Goal: Contribute content

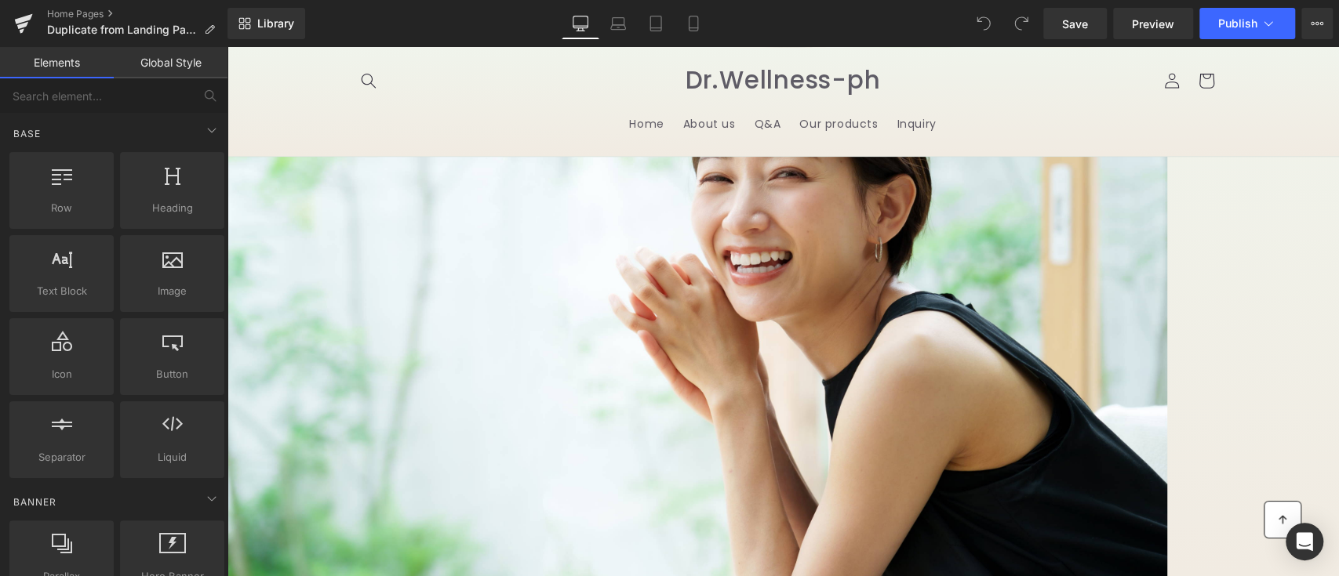
scroll to position [427, 0]
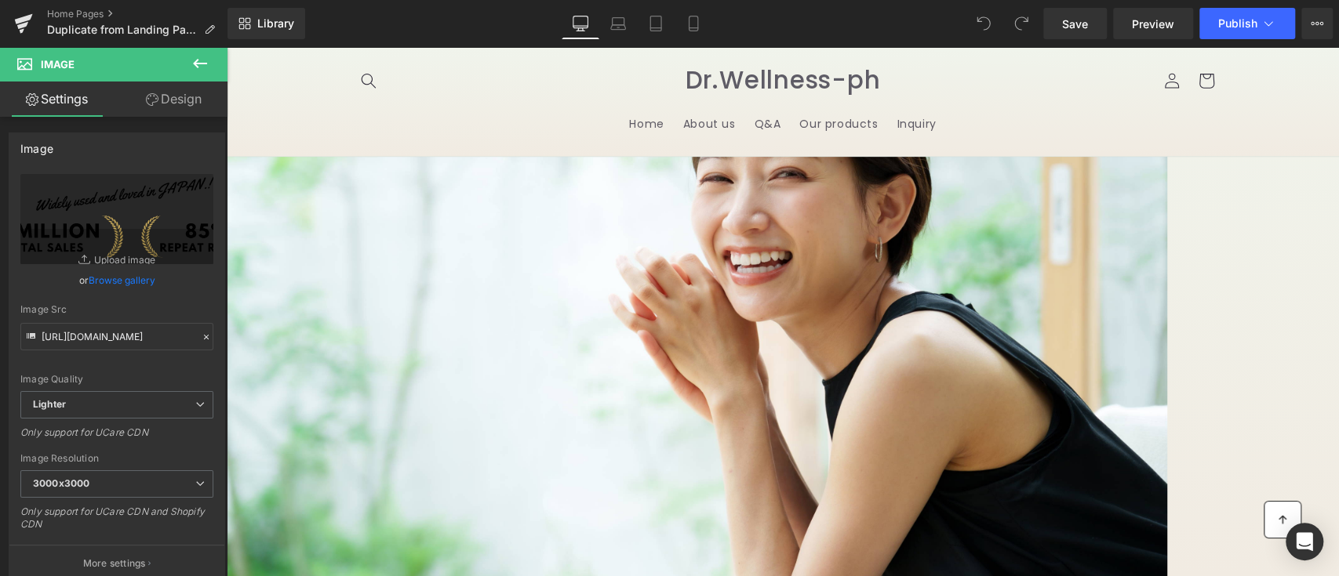
scroll to position [424, 0]
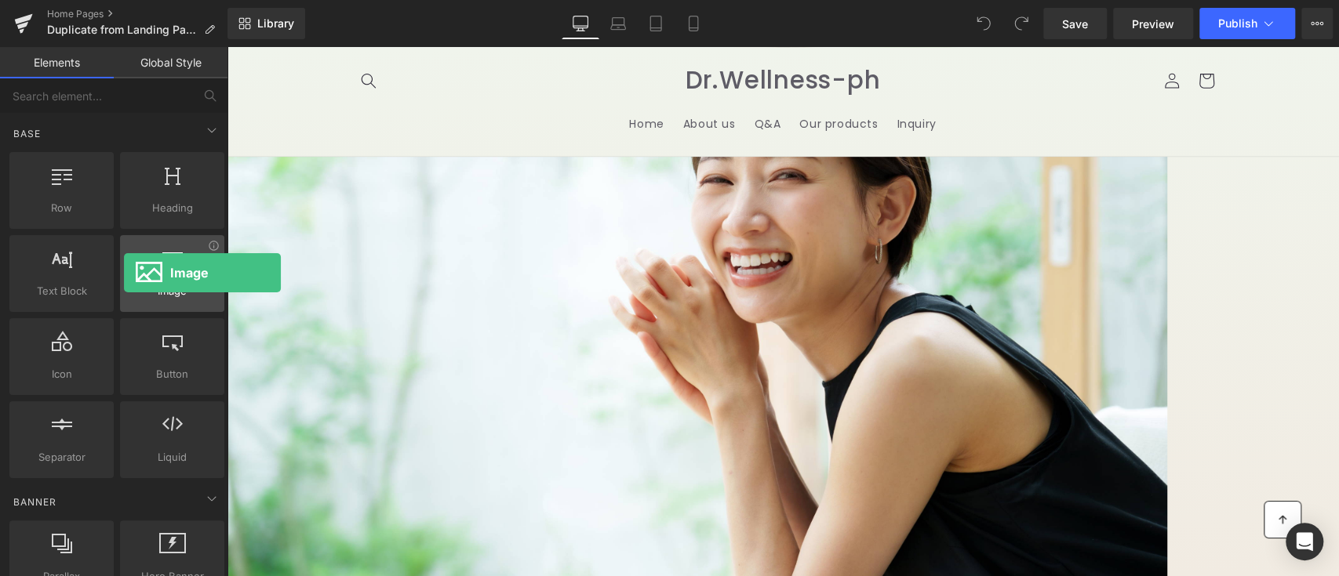
drag, startPoint x: 169, startPoint y: 300, endPoint x: 124, endPoint y: 273, distance: 52.4
click at [124, 273] on div "Image images, photos, alts, uploads" at bounding box center [172, 273] width 104 height 77
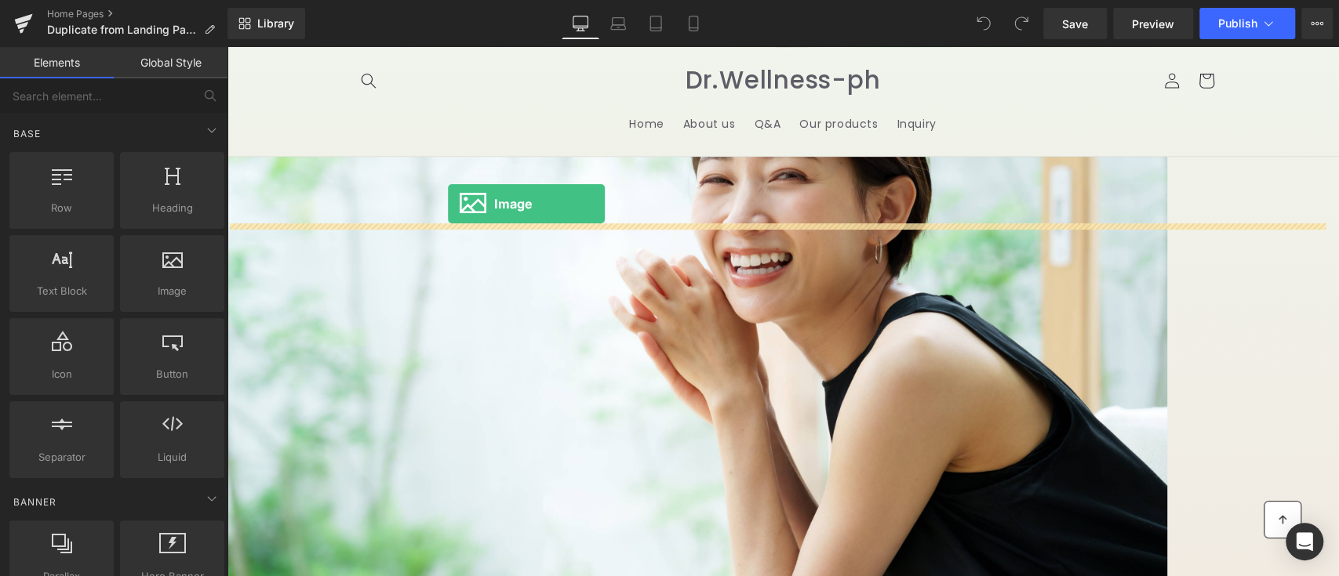
drag, startPoint x: 376, startPoint y: 329, endPoint x: 448, endPoint y: 204, distance: 143.7
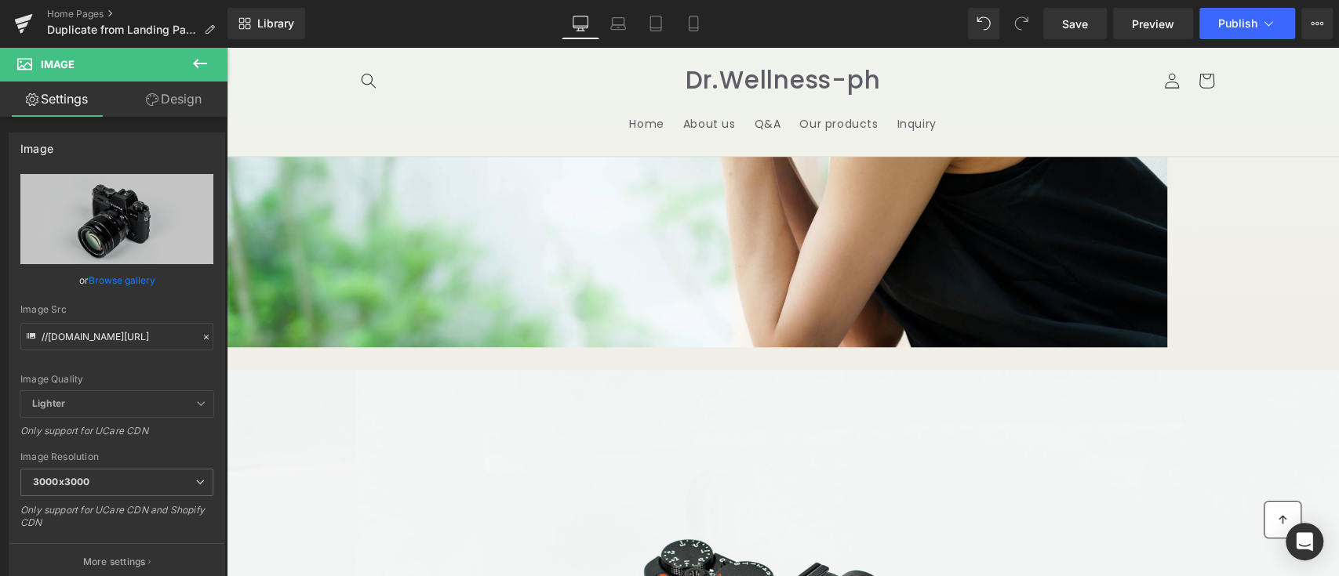
scroll to position [710, 0]
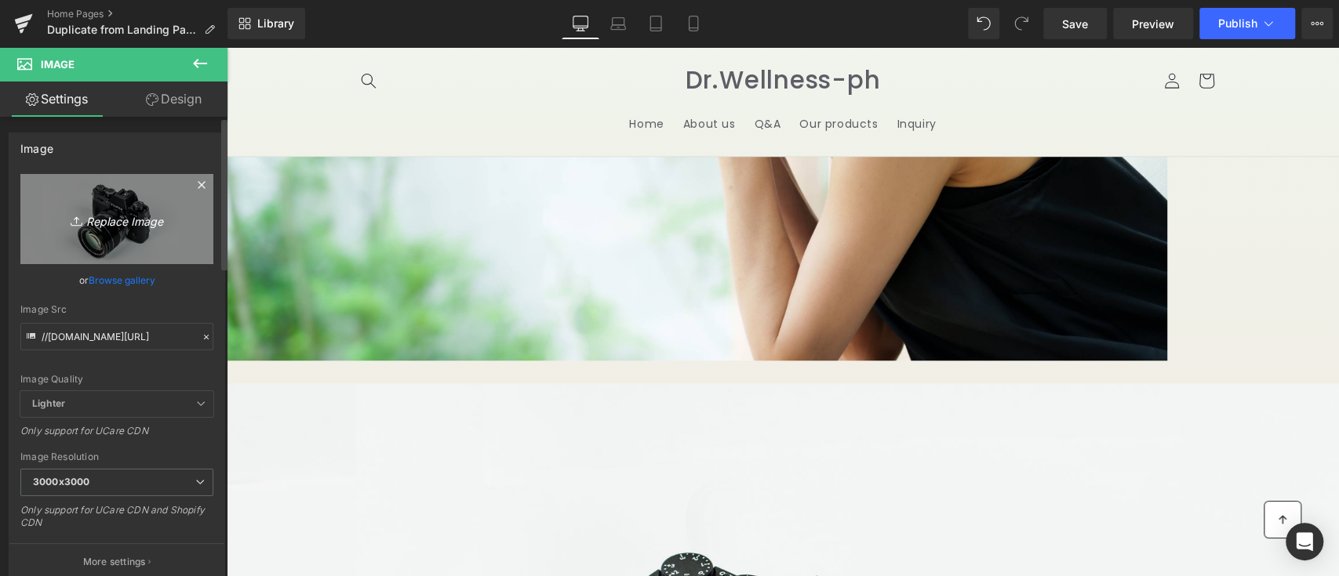
click at [130, 225] on icon "Replace Image" at bounding box center [116, 219] width 125 height 20
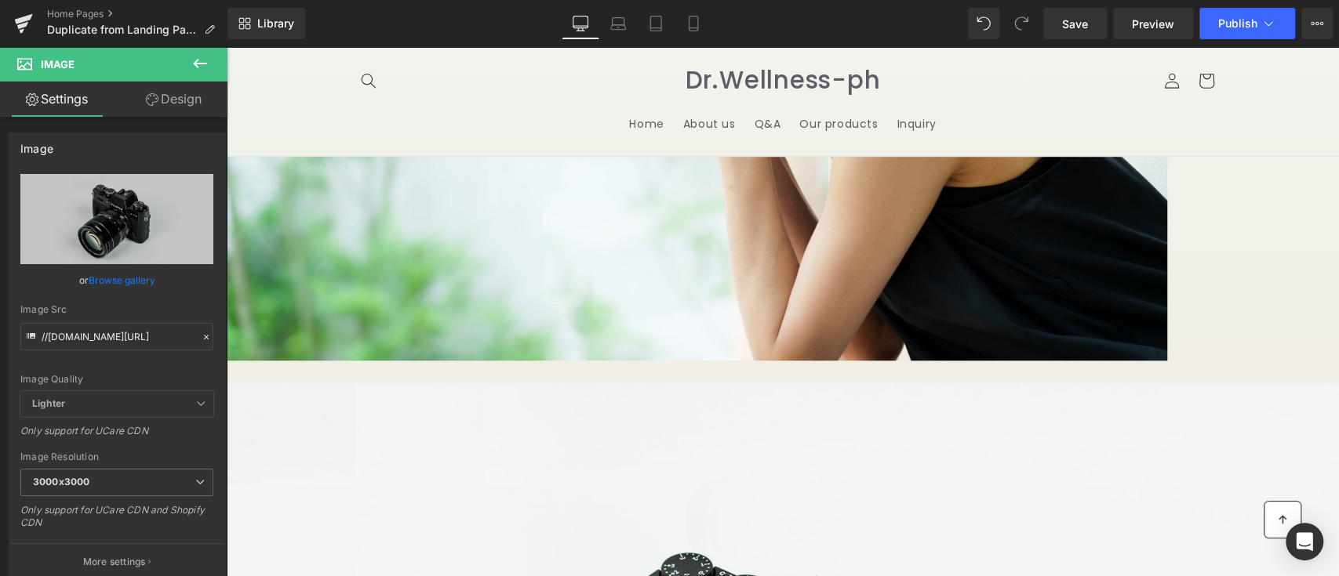
type input "C:\fakepath\Untitled (1080 x 110 px) (720 x 100 px).png"
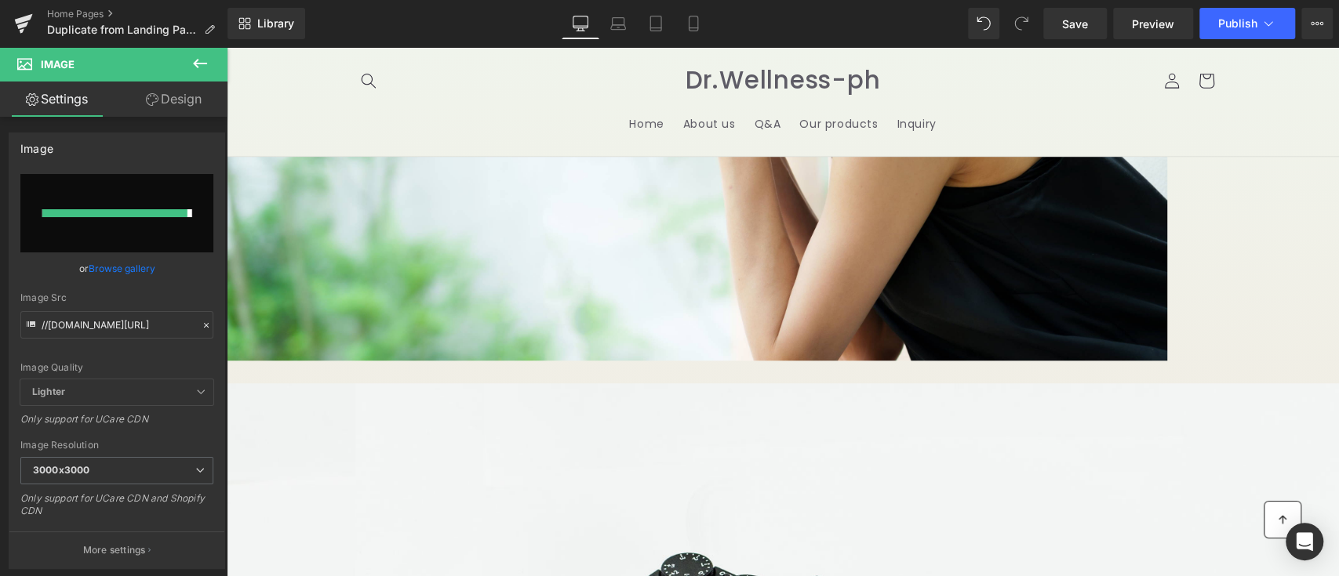
type input "[URL][DOMAIN_NAME]"
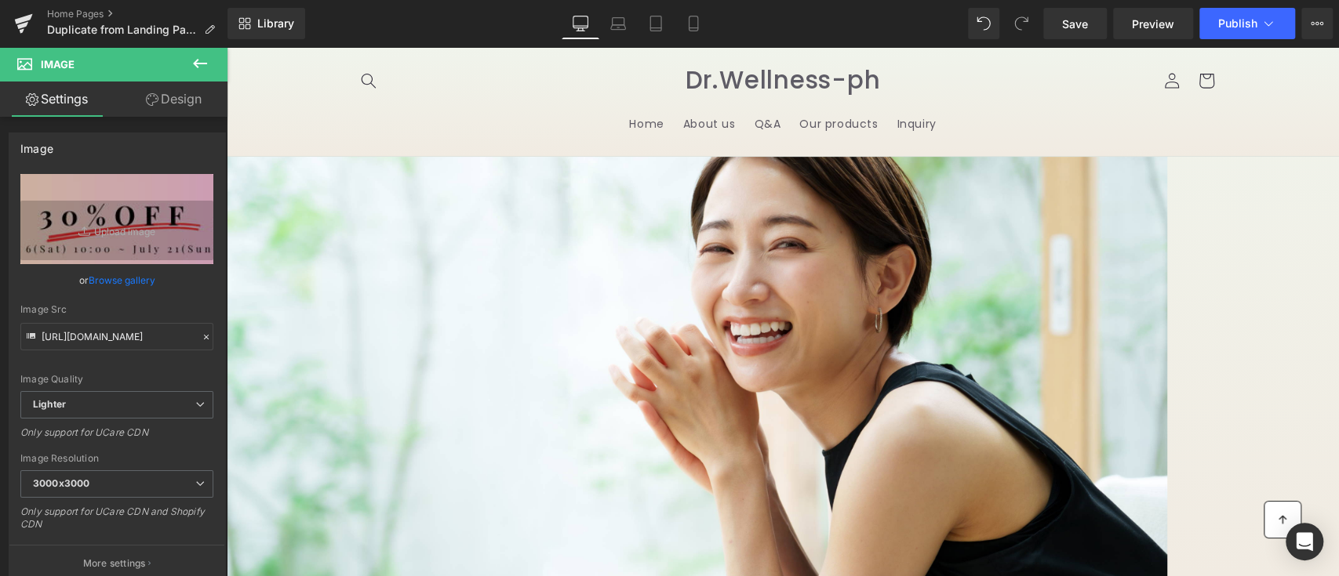
scroll to position [358, 0]
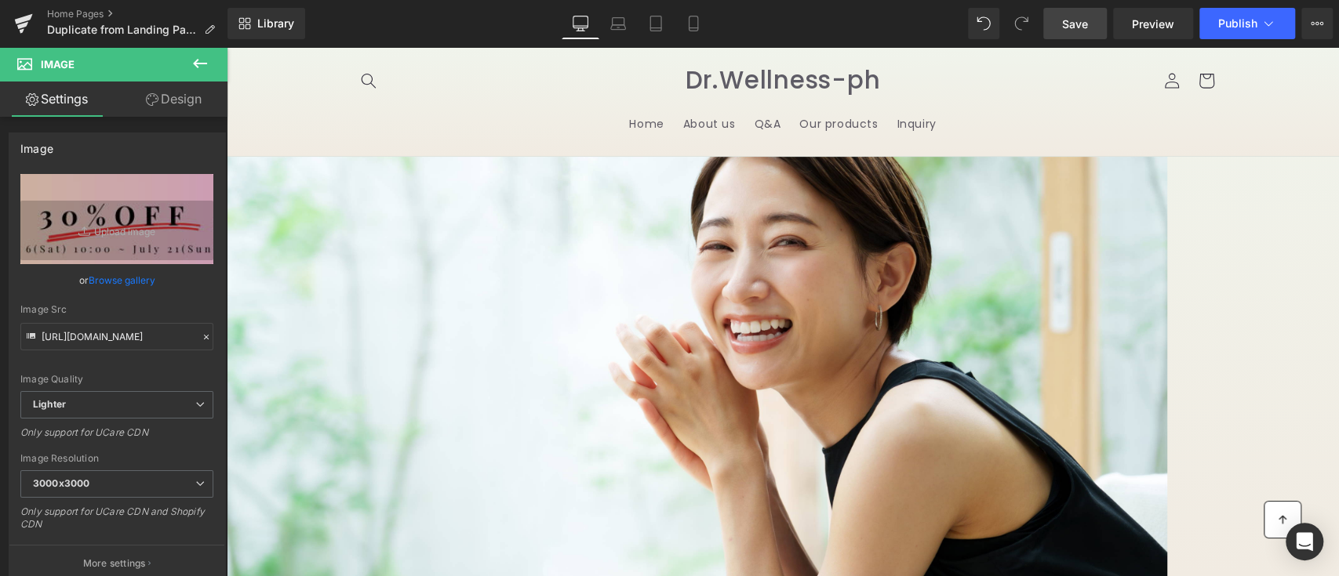
click at [1085, 9] on link "Save" at bounding box center [1075, 23] width 64 height 31
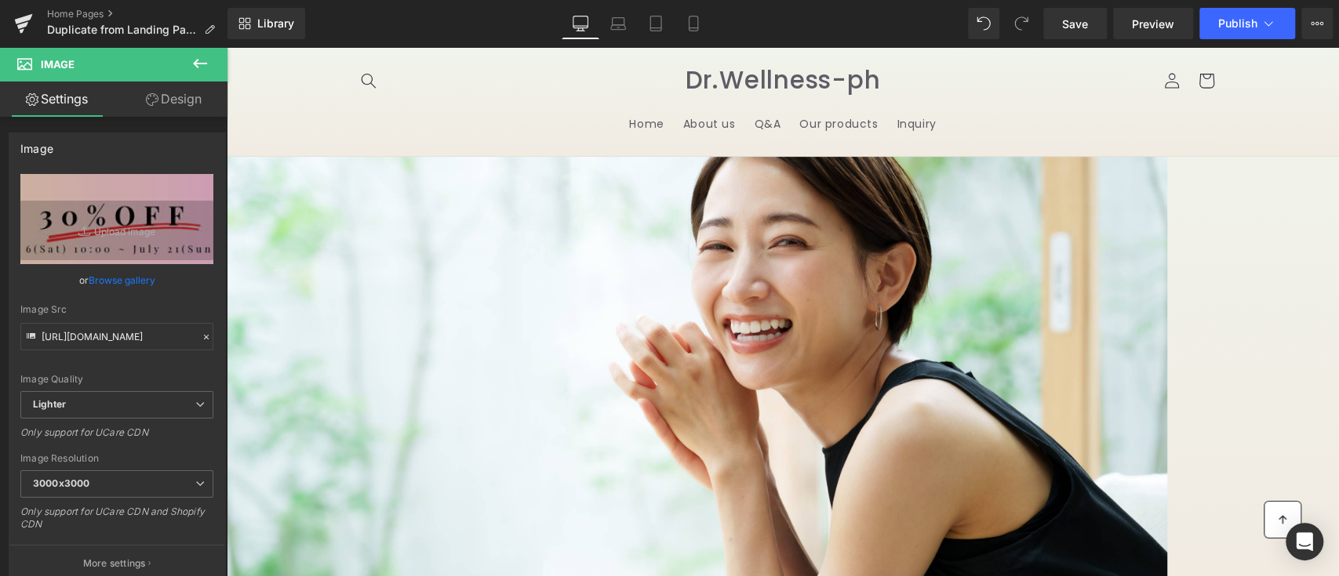
click at [194, 64] on icon at bounding box center [200, 63] width 14 height 9
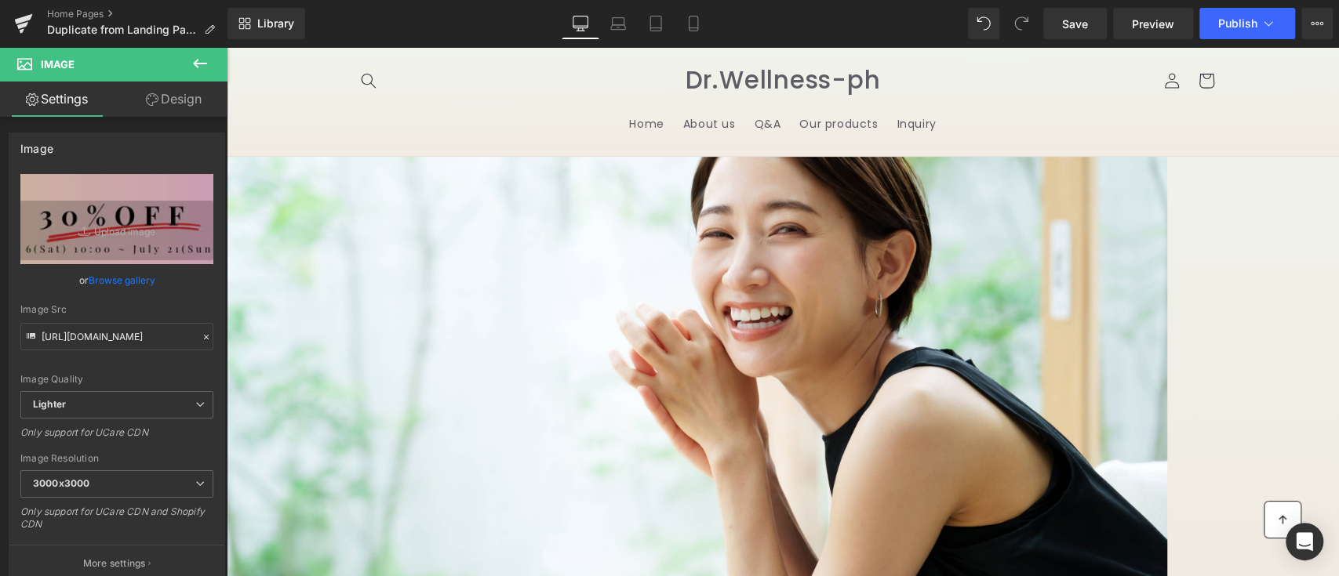
scroll to position [368, 0]
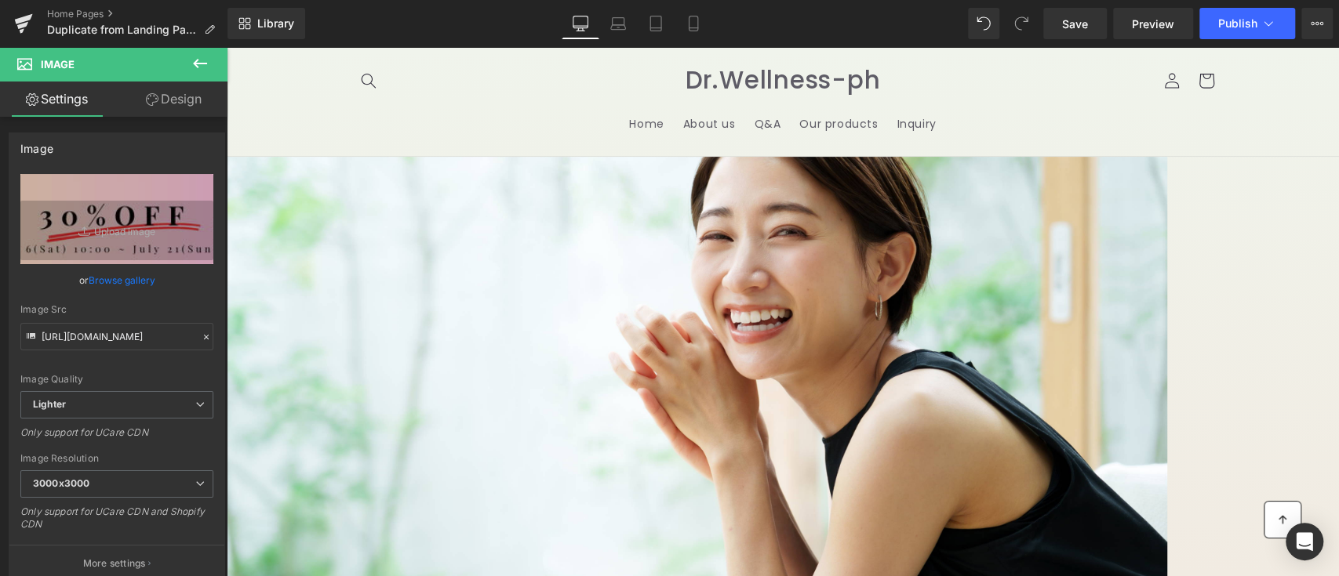
click at [194, 61] on icon at bounding box center [200, 63] width 19 height 19
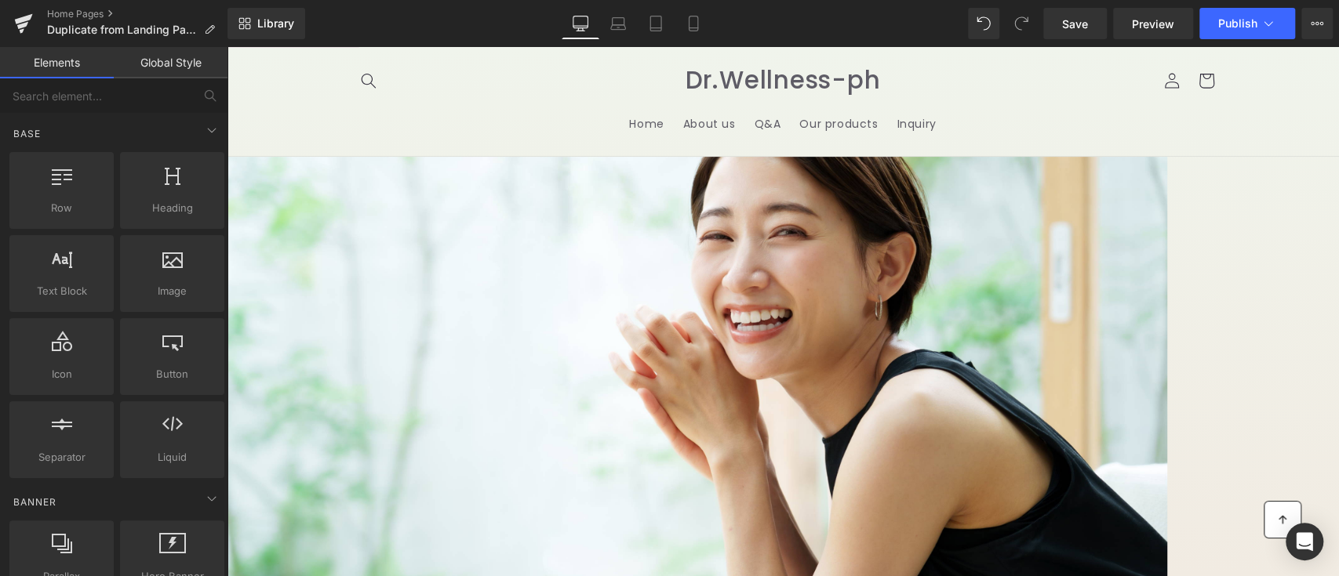
click at [227, 47] on icon at bounding box center [227, 47] width 0 height 0
click at [1092, 26] on link "Save" at bounding box center [1075, 23] width 64 height 31
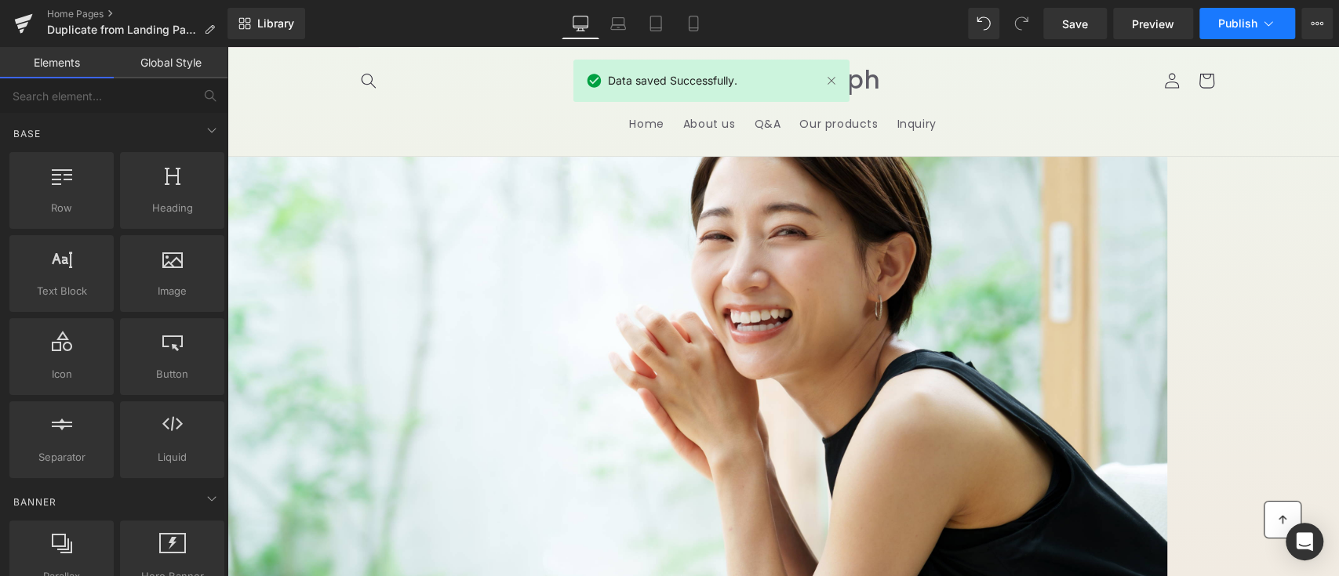
click at [1233, 24] on span "Publish" at bounding box center [1237, 23] width 39 height 13
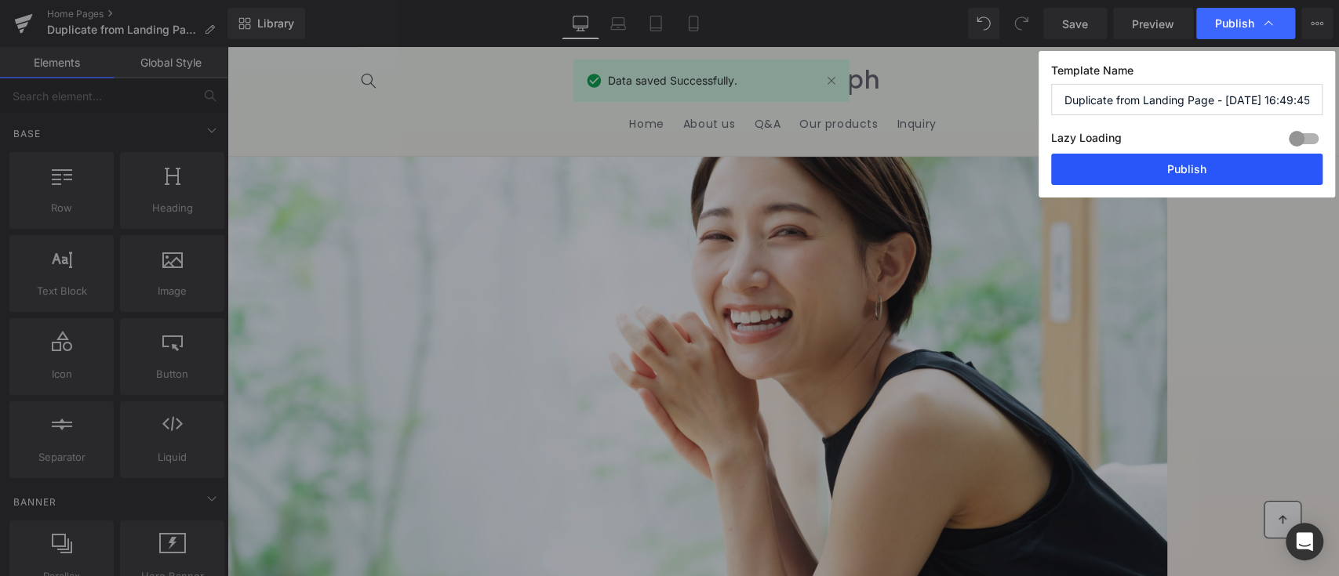
click at [1206, 165] on button "Publish" at bounding box center [1186, 169] width 271 height 31
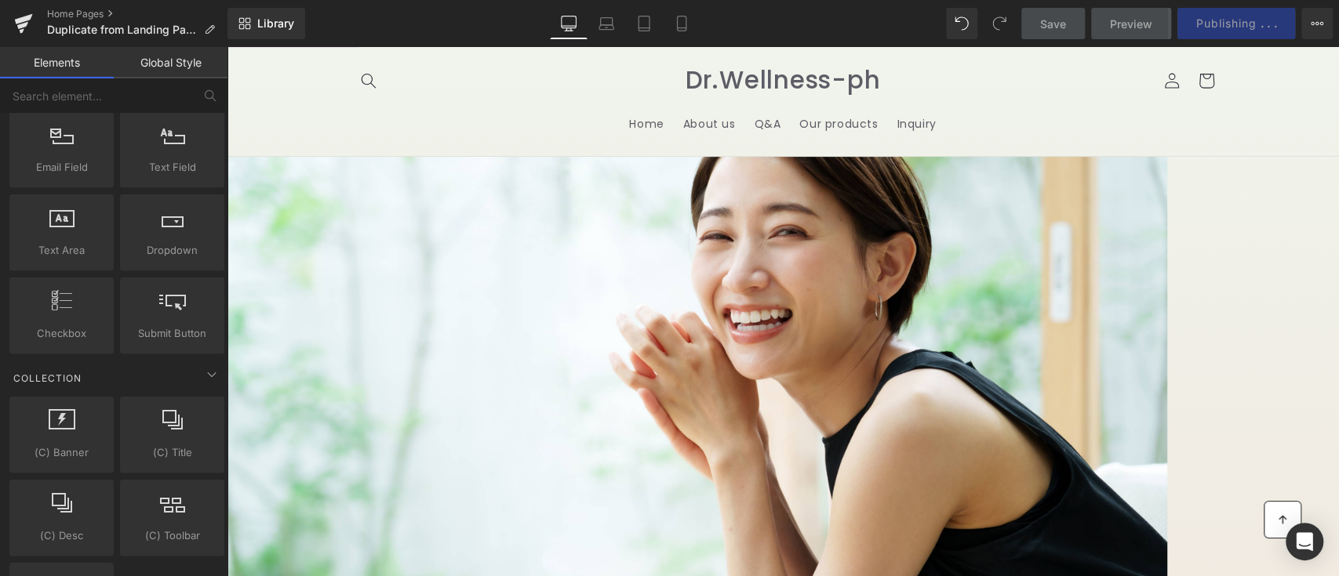
scroll to position [2992, 0]
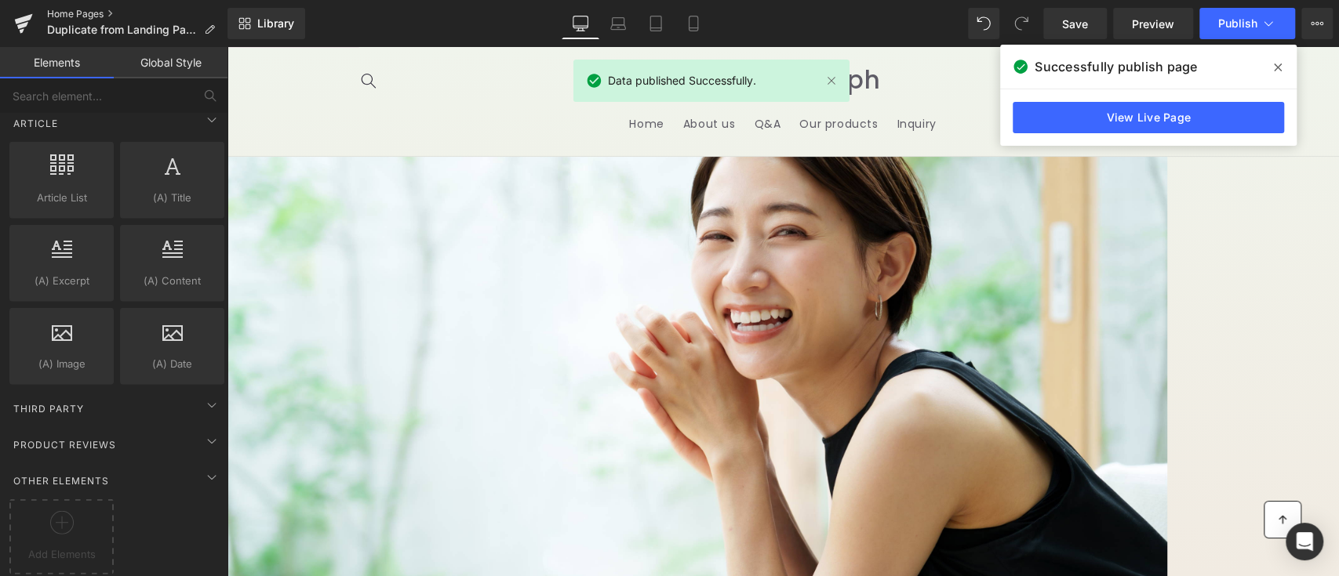
click at [93, 16] on link "Home Pages" at bounding box center [137, 14] width 180 height 13
